Goal: Find specific page/section: Find specific page/section

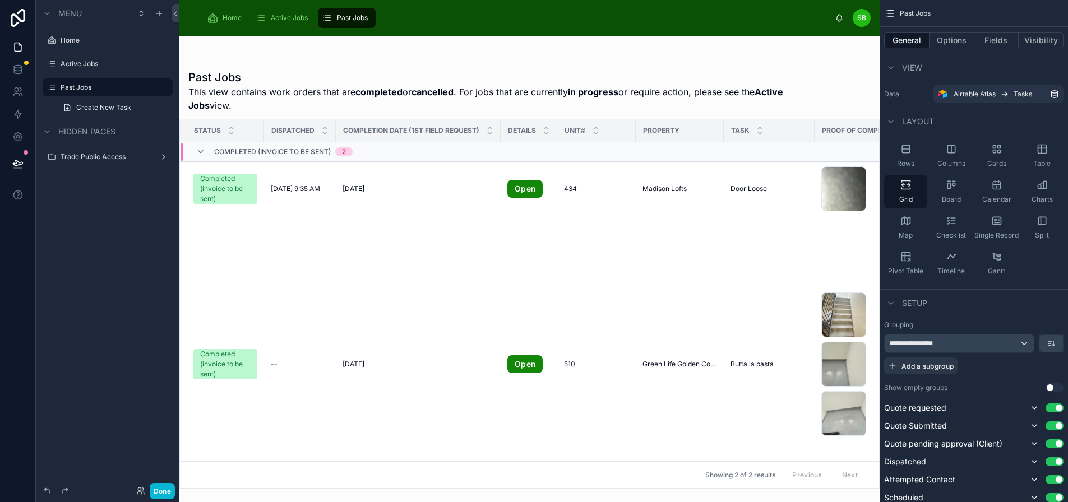
scroll to position [0, 3]
click at [82, 160] on label "Trade Public Access" at bounding box center [106, 156] width 90 height 9
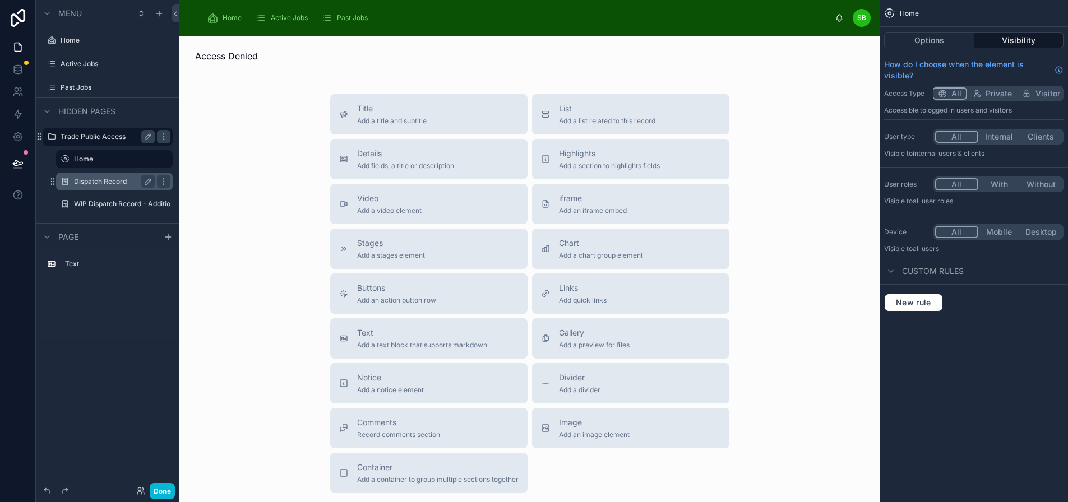
click at [96, 187] on div "Dispatch Record" at bounding box center [114, 181] width 81 height 13
click at [107, 181] on label "Dispatch Record" at bounding box center [112, 181] width 76 height 9
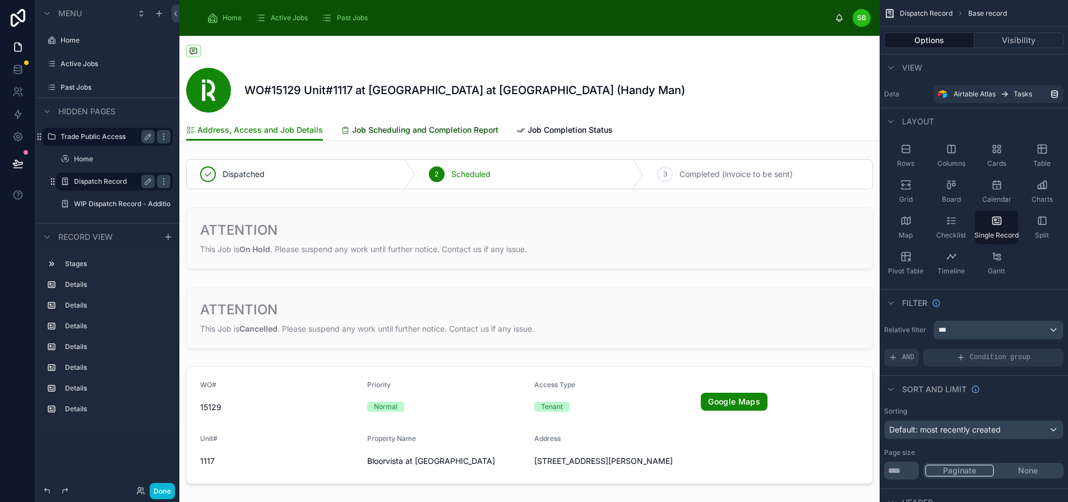
click at [475, 129] on span "Job Scheduling and Completion Report" at bounding box center [425, 129] width 146 height 11
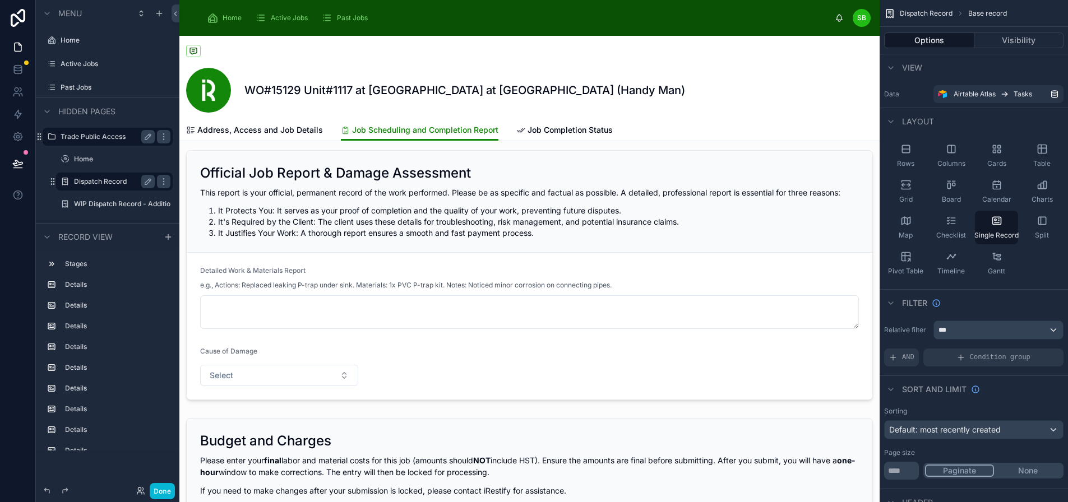
scroll to position [392, 0]
